Goal: Information Seeking & Learning: Learn about a topic

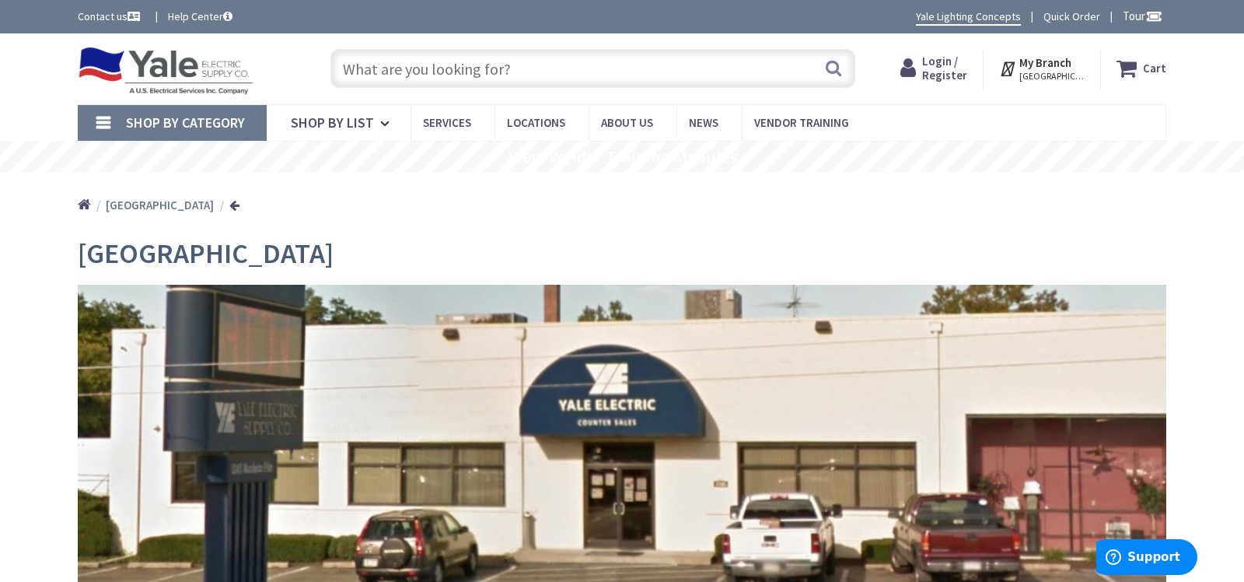
click at [344, 65] on input "text" at bounding box center [592, 68] width 525 height 39
type input "c"
type input "[STREET_ADDRESS]"
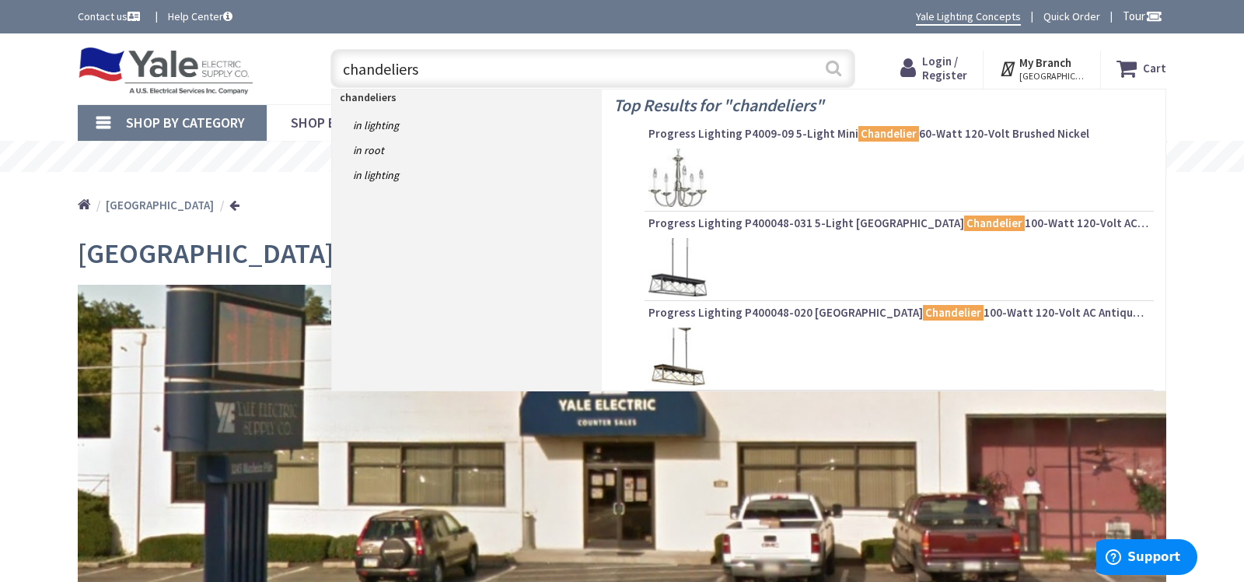
type input "chandeliers"
click at [830, 67] on button "Search" at bounding box center [833, 68] width 20 height 35
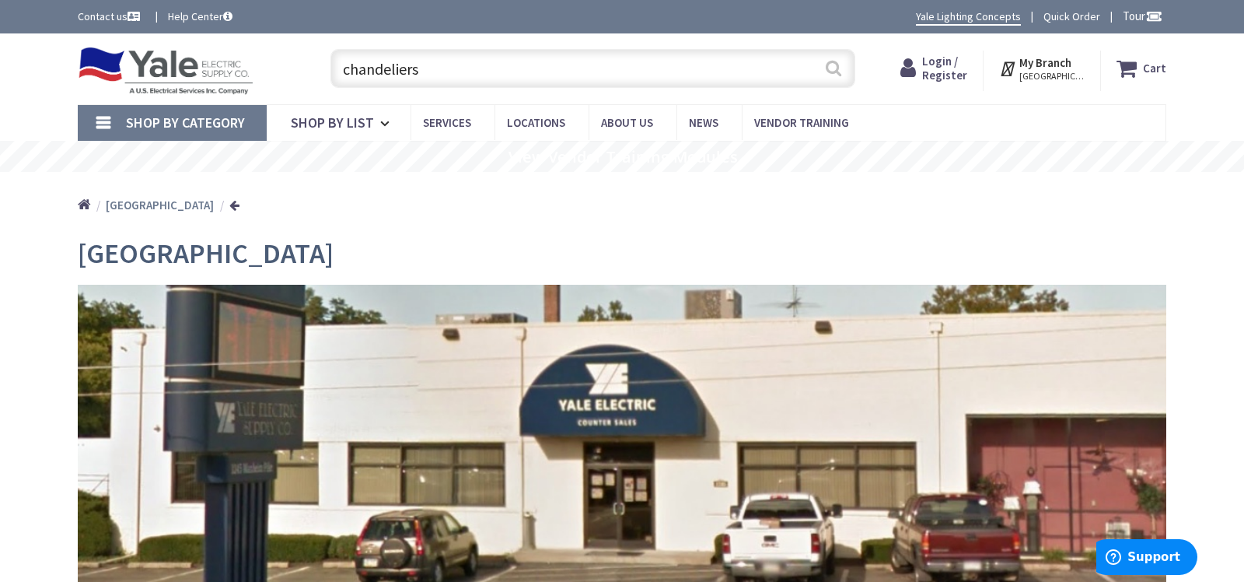
click at [840, 71] on button "Search" at bounding box center [833, 68] width 20 height 35
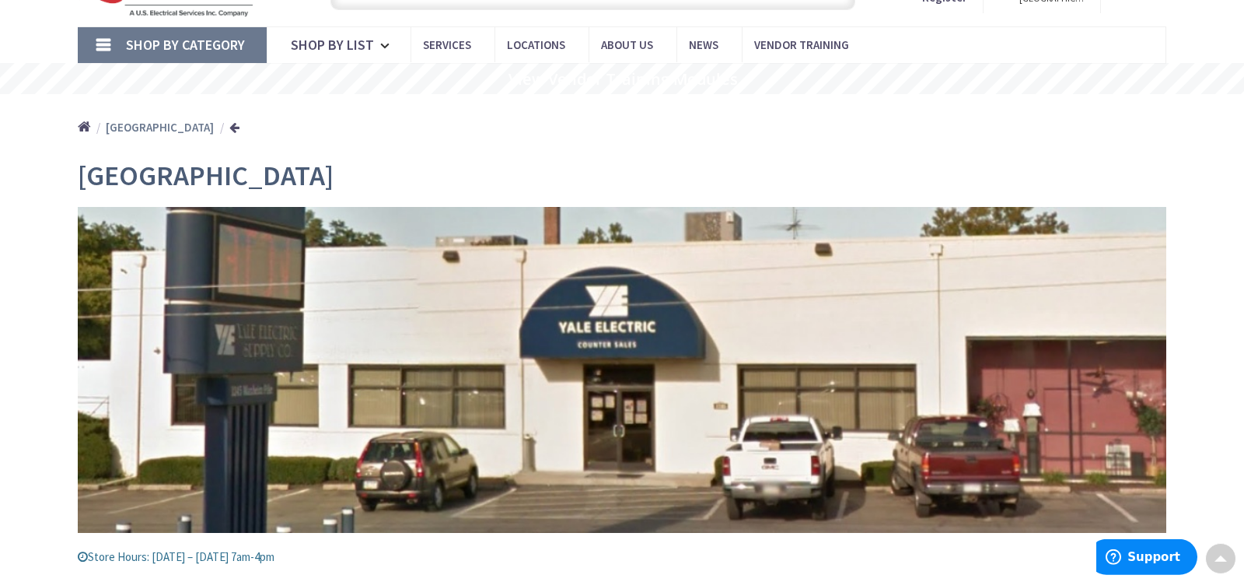
scroll to position [45, 0]
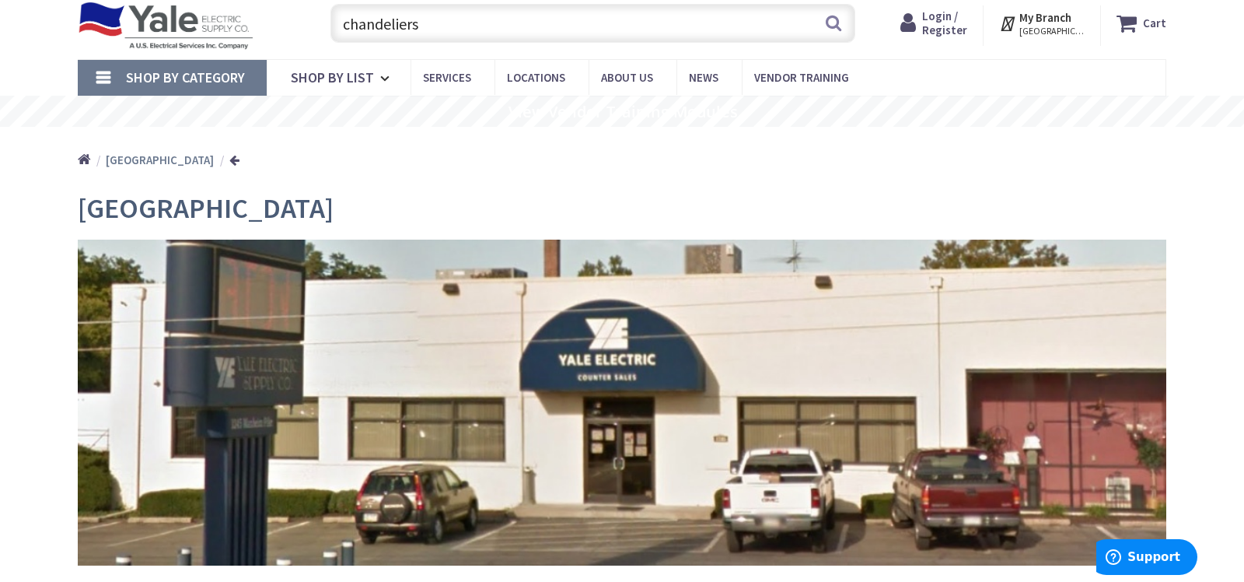
click at [207, 73] on span "Shop By Category" at bounding box center [185, 77] width 119 height 18
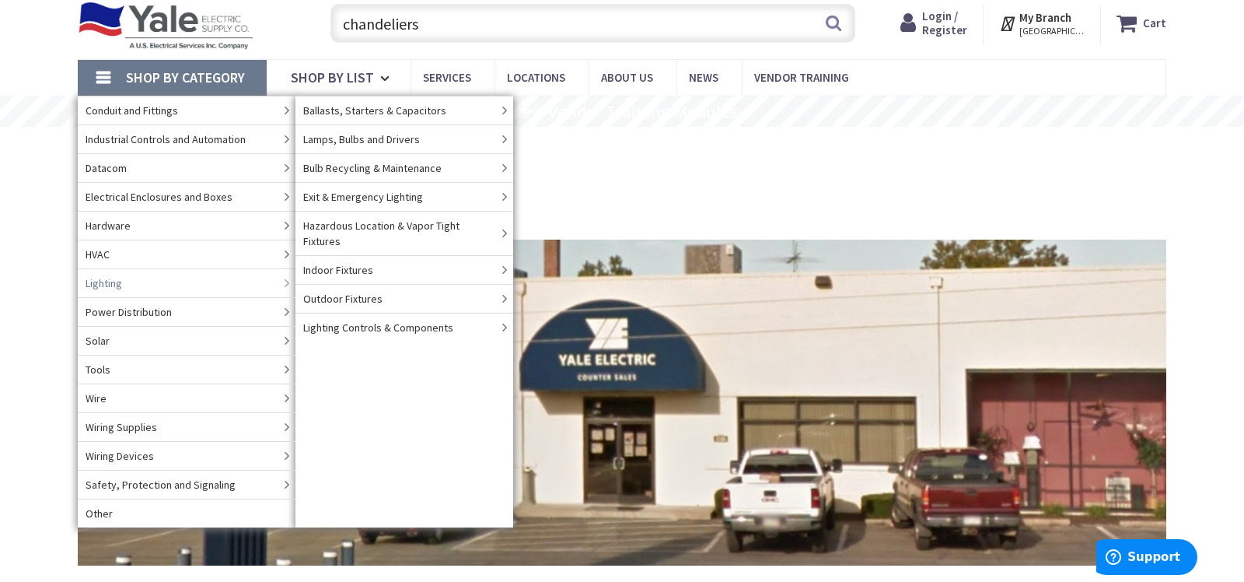
click at [121, 285] on span "Lighting" at bounding box center [104, 283] width 37 height 16
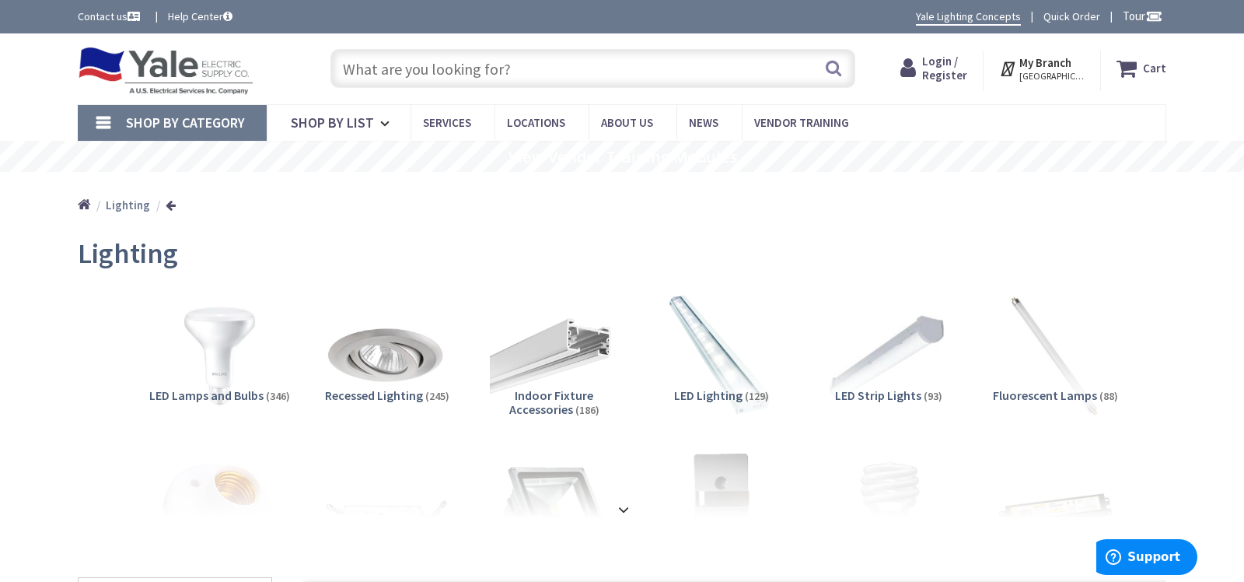
click at [348, 72] on input "text" at bounding box center [592, 68] width 525 height 39
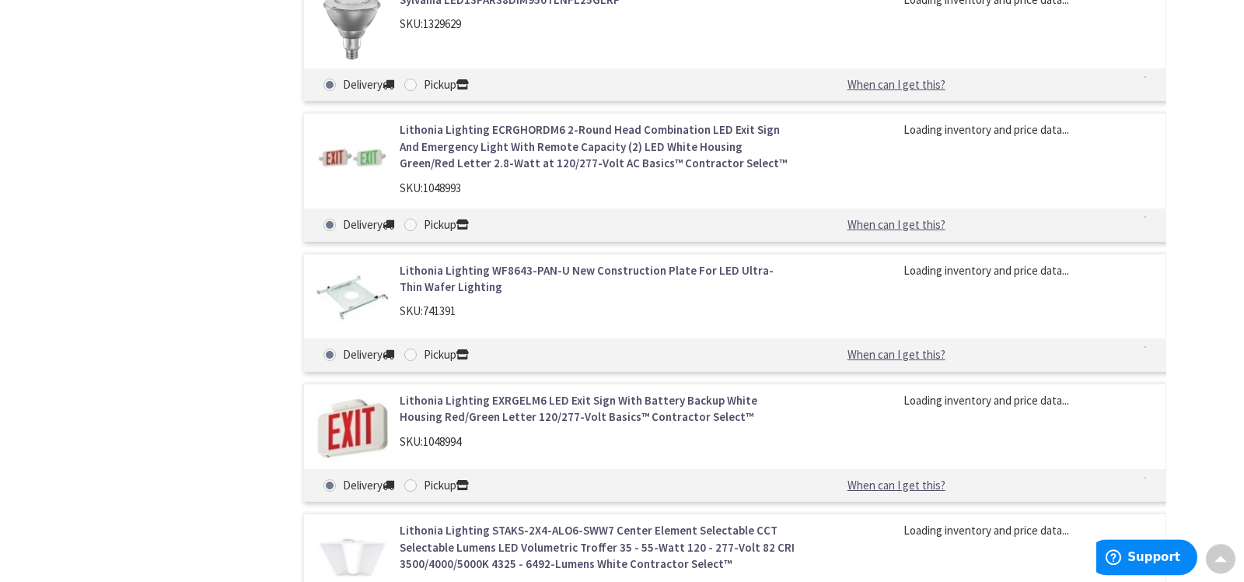
scroll to position [4654, 0]
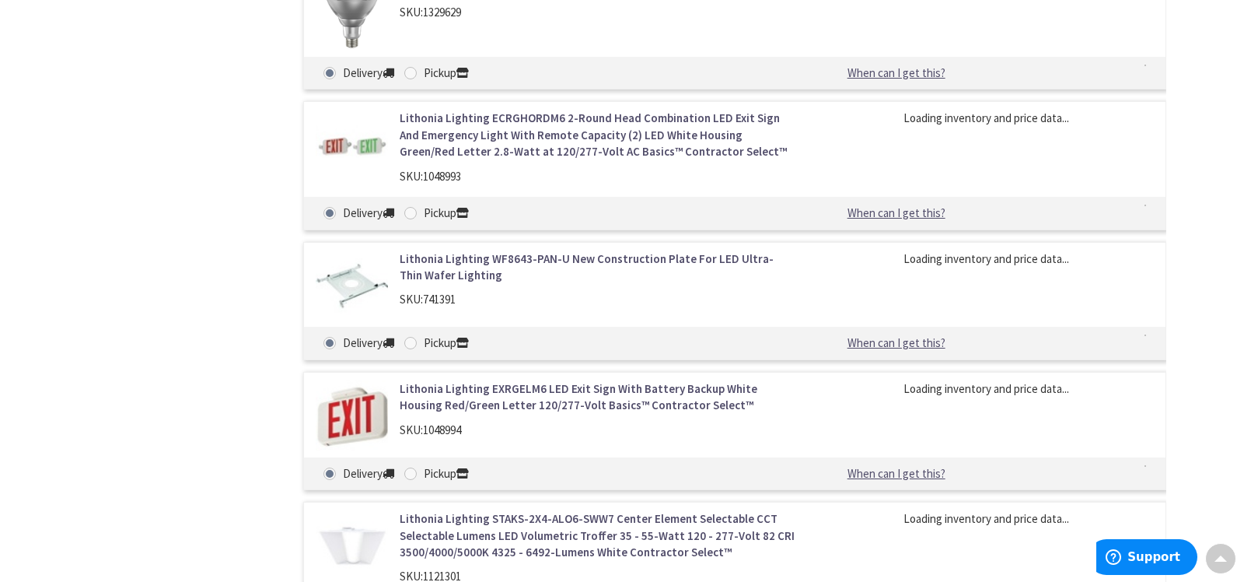
type input "chandeliers"
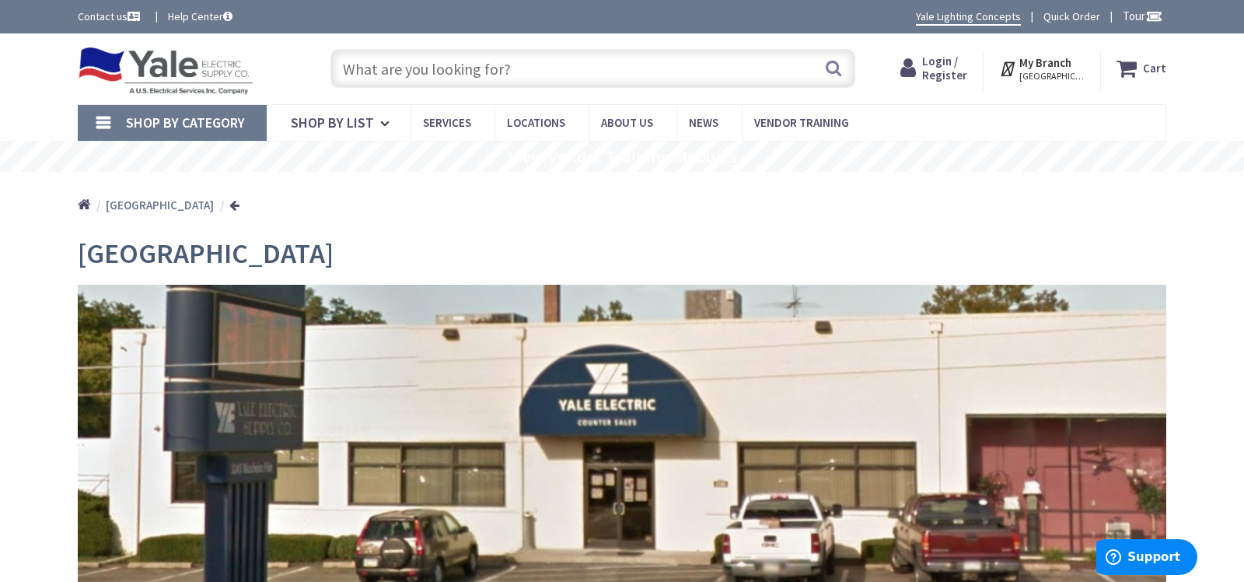
click at [223, 121] on span "Shop By Category" at bounding box center [185, 123] width 119 height 18
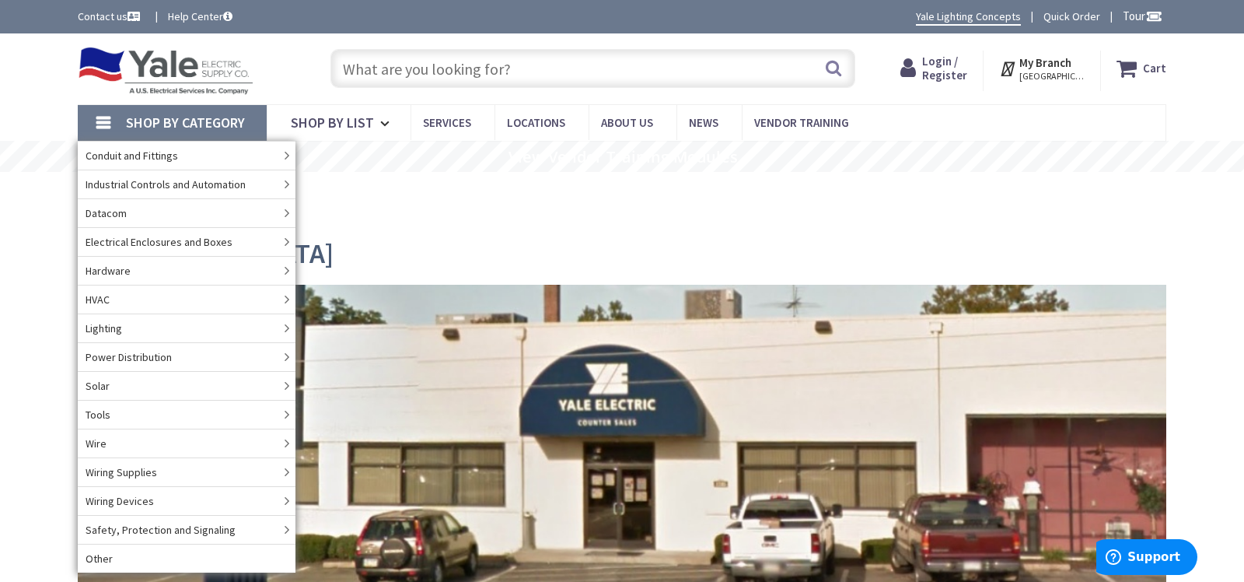
click at [343, 76] on input "text" at bounding box center [592, 68] width 525 height 39
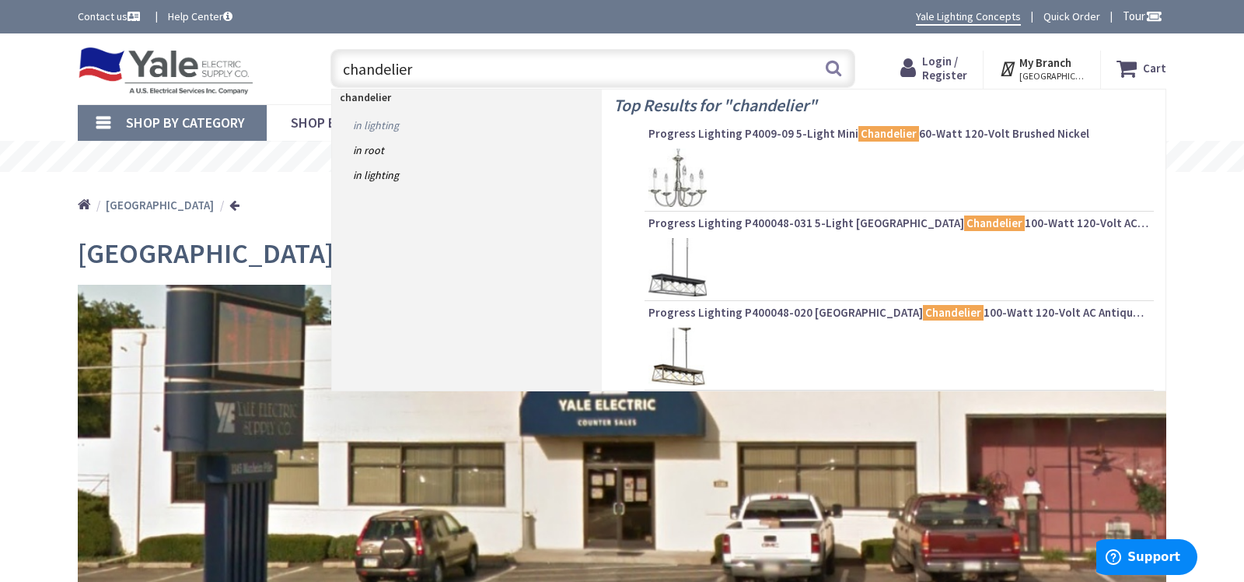
type input "chandelier"
click at [379, 127] on link "in Lighting" at bounding box center [467, 125] width 270 height 25
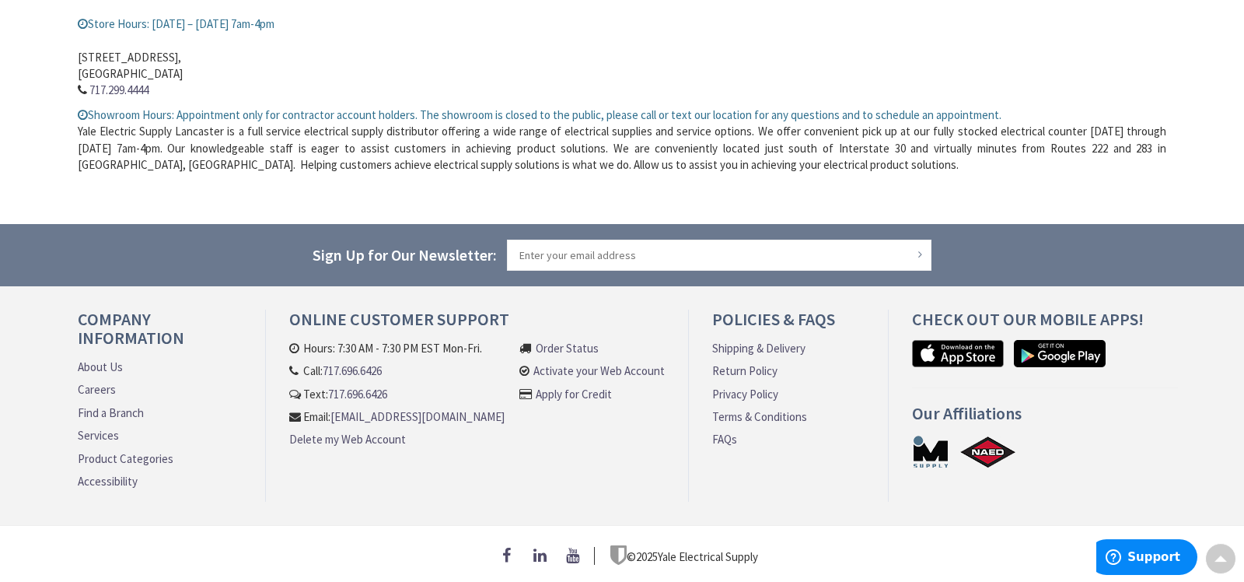
scroll to position [617, 0]
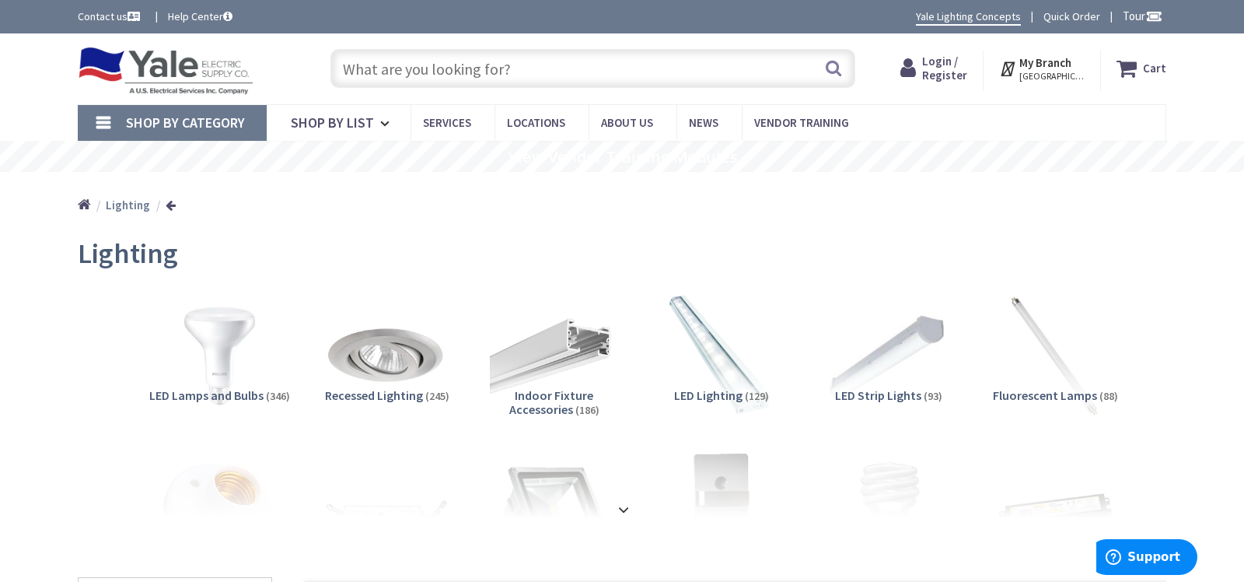
click at [348, 66] on input "text" at bounding box center [592, 68] width 525 height 39
click at [1048, 70] on span "[GEOGRAPHIC_DATA], [GEOGRAPHIC_DATA]" at bounding box center [1052, 76] width 66 height 12
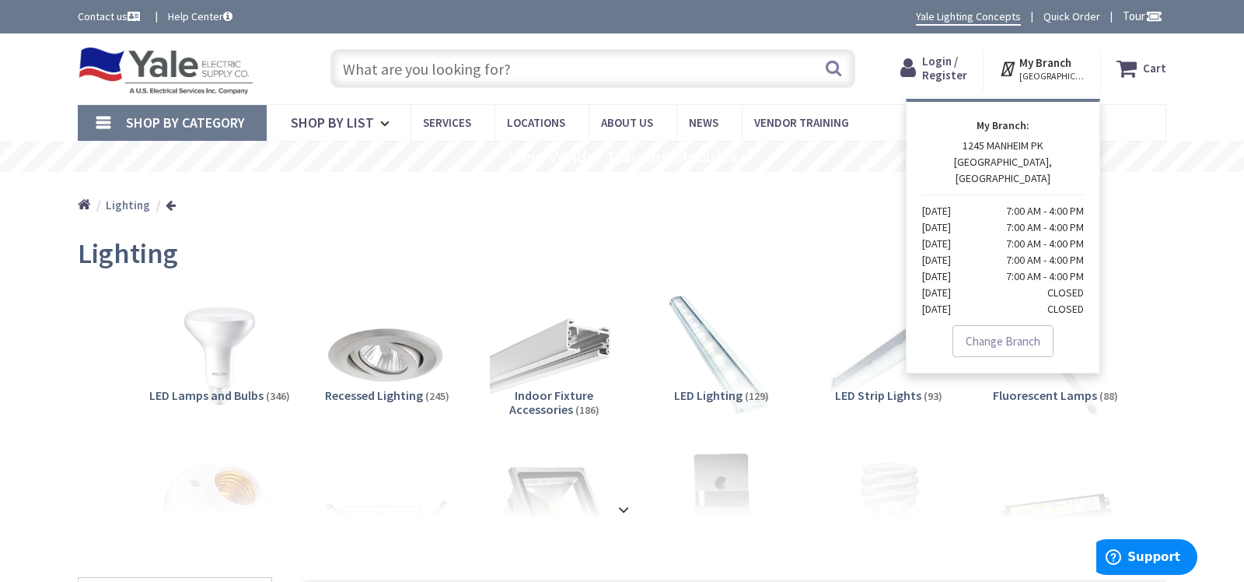
drag, startPoint x: 801, startPoint y: 259, endPoint x: 788, endPoint y: 255, distance: 13.8
click at [792, 257] on div "Lighting" at bounding box center [622, 255] width 1089 height 58
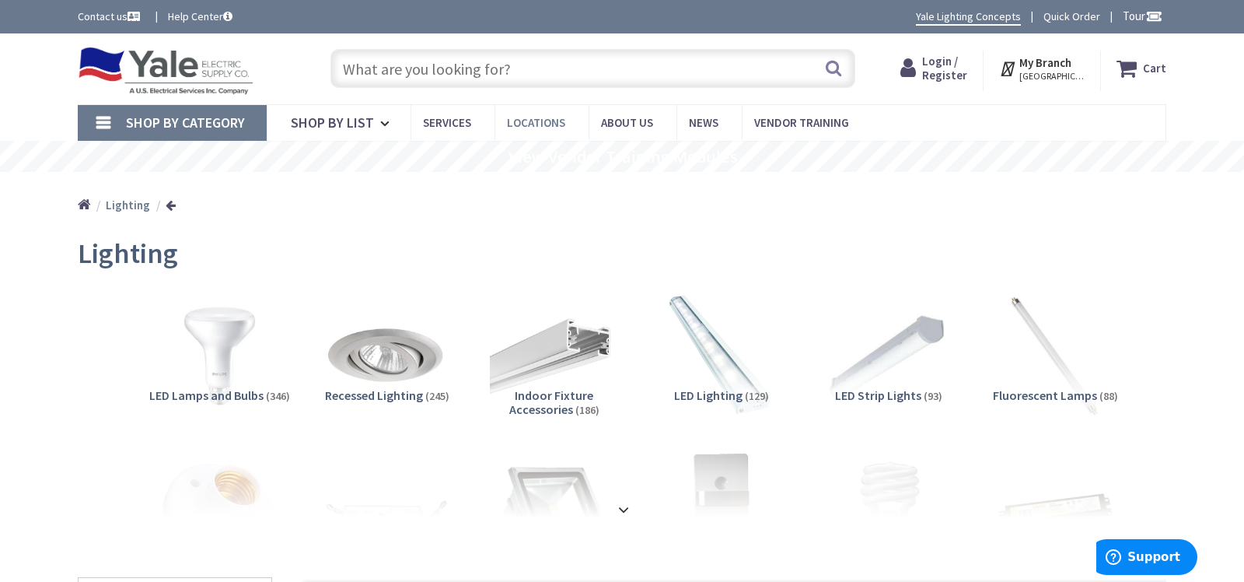
click at [528, 117] on span "Locations" at bounding box center [536, 122] width 58 height 15
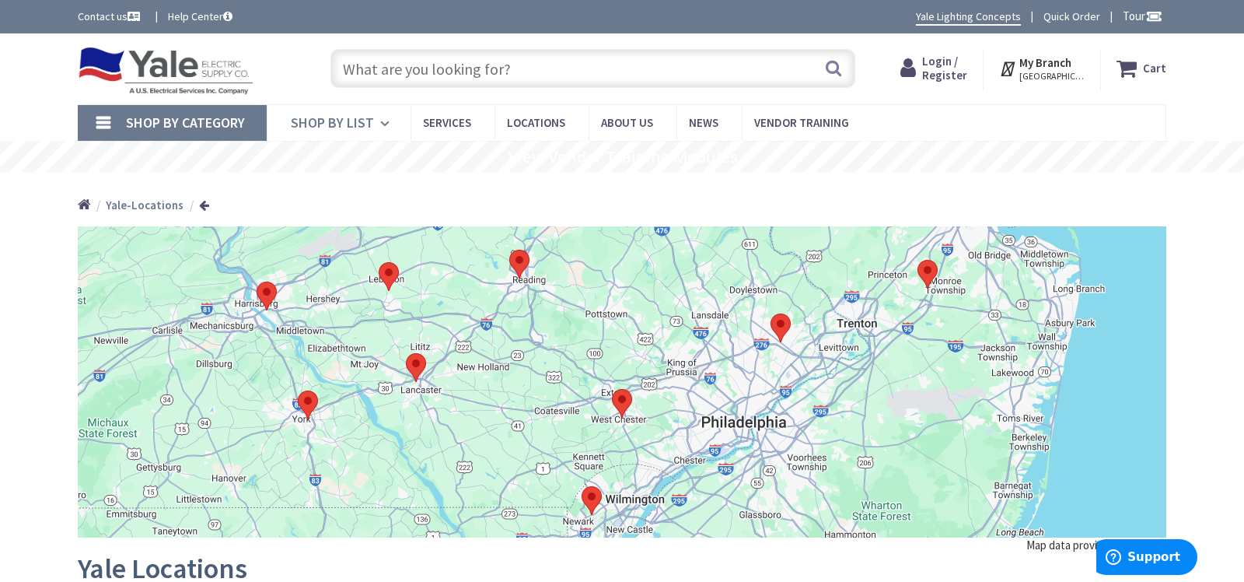
click at [348, 112] on link "Shop By List" at bounding box center [339, 123] width 144 height 36
click at [345, 123] on span "Shop By List" at bounding box center [332, 123] width 83 height 18
